Goal: Transaction & Acquisition: Purchase product/service

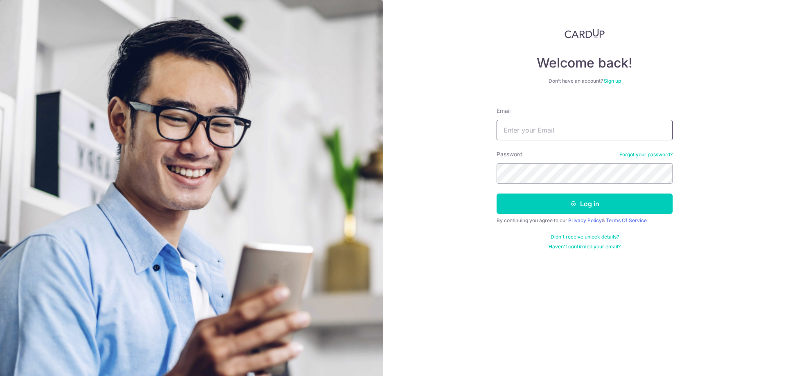
click at [564, 128] on input "Email" at bounding box center [585, 130] width 176 height 20
type input "[EMAIL_ADDRESS][DOMAIN_NAME]"
click at [589, 197] on button "Log in" at bounding box center [585, 204] width 176 height 20
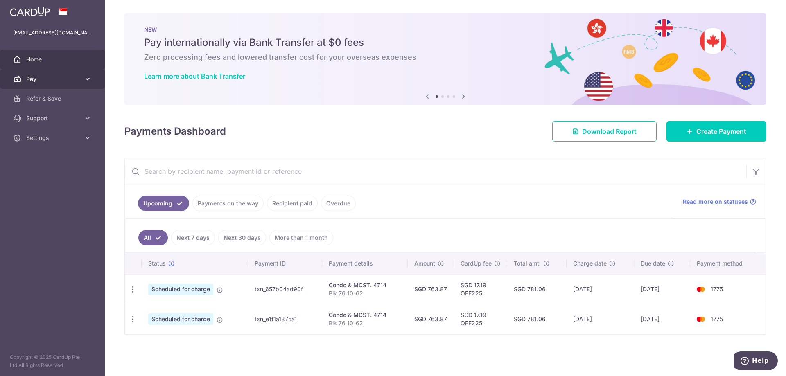
click at [38, 84] on link "Pay" at bounding box center [52, 79] width 105 height 20
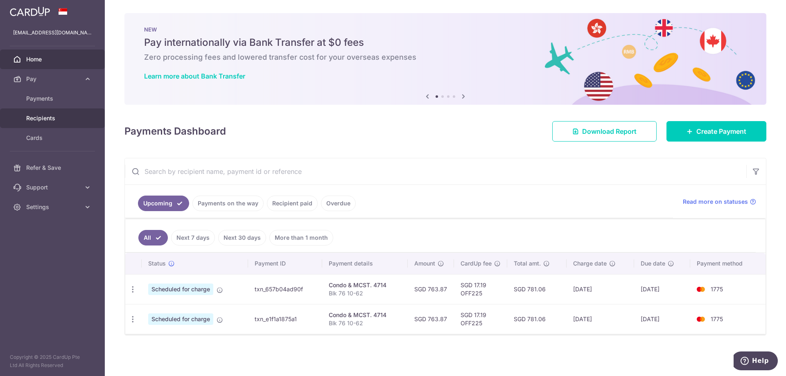
click at [44, 121] on span "Recipients" at bounding box center [53, 118] width 54 height 8
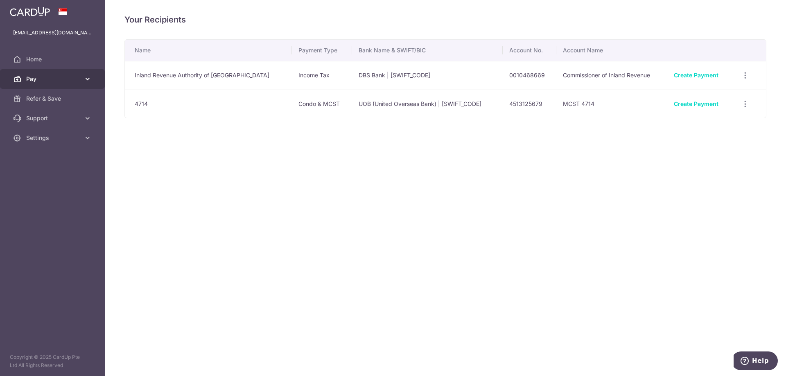
click at [51, 78] on span "Pay" at bounding box center [53, 79] width 54 height 8
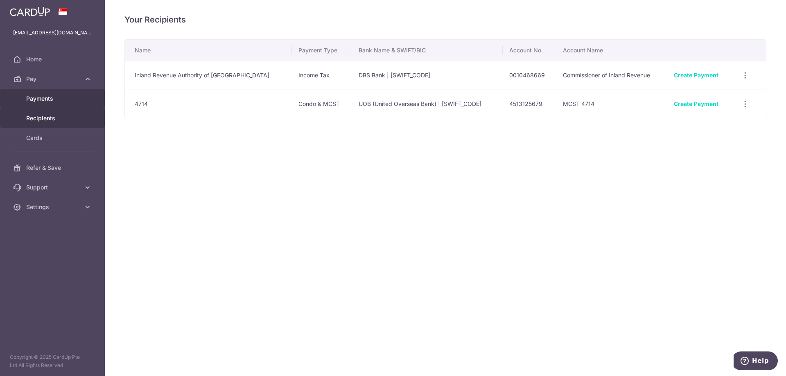
click at [53, 99] on span "Payments" at bounding box center [53, 99] width 54 height 8
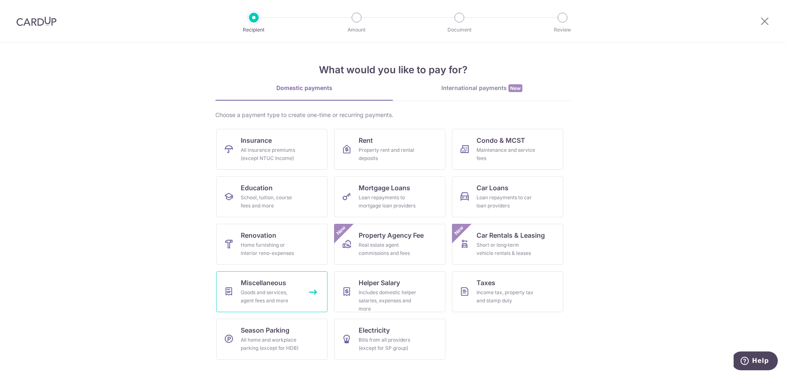
click at [292, 302] on div "Goods and services, agent fees and more" at bounding box center [270, 297] width 59 height 16
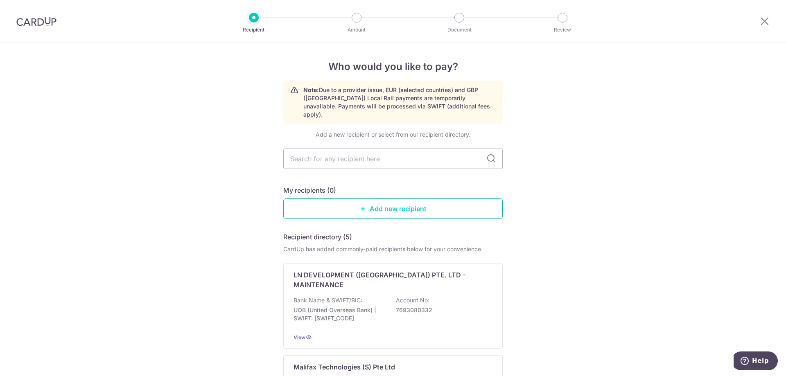
click at [379, 202] on link "Add new recipient" at bounding box center [393, 209] width 220 height 20
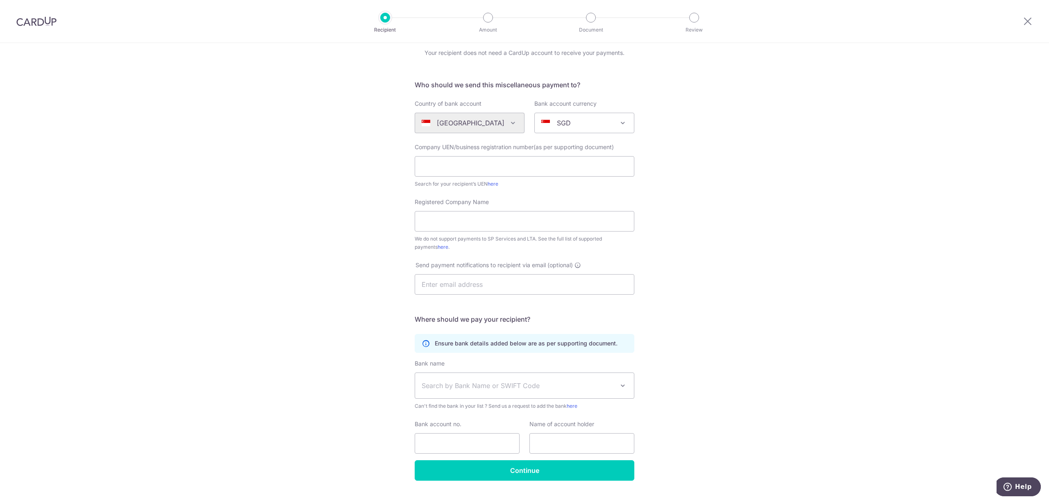
scroll to position [50, 0]
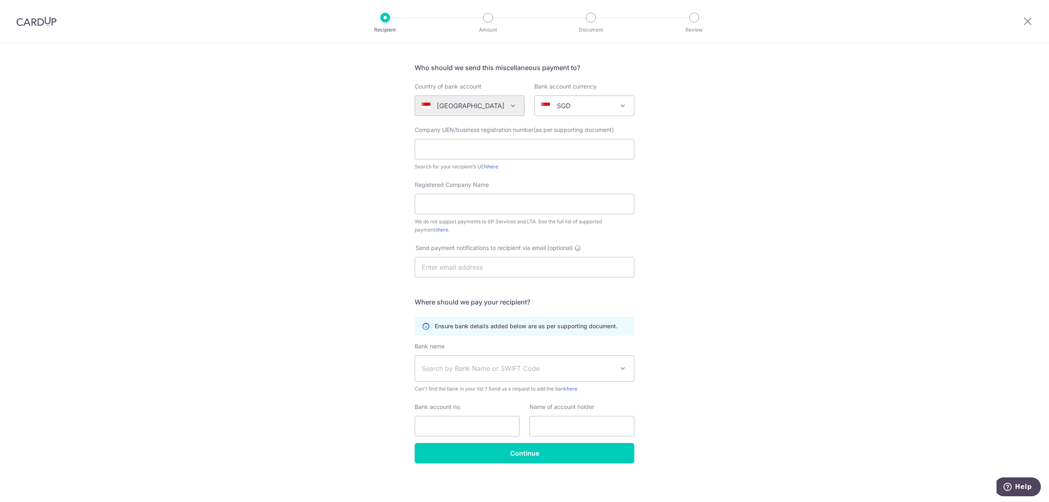
click at [25, 18] on img at bounding box center [36, 21] width 40 height 10
click at [46, 24] on img at bounding box center [36, 21] width 40 height 10
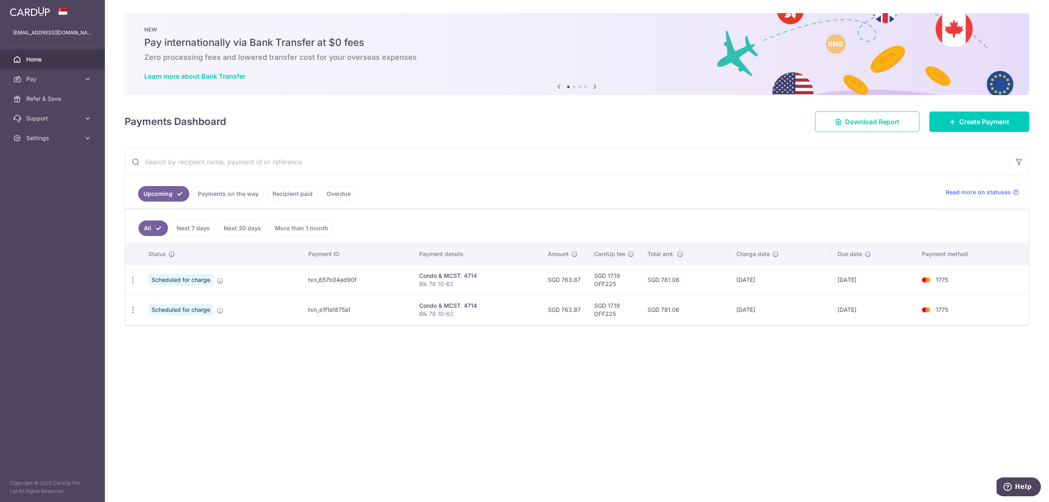
click at [23, 14] on img at bounding box center [30, 12] width 40 height 10
click at [29, 146] on link "Settings" at bounding box center [52, 138] width 105 height 20
click at [23, 177] on link "Logout" at bounding box center [52, 178] width 105 height 20
